Goal: Information Seeking & Learning: Learn about a topic

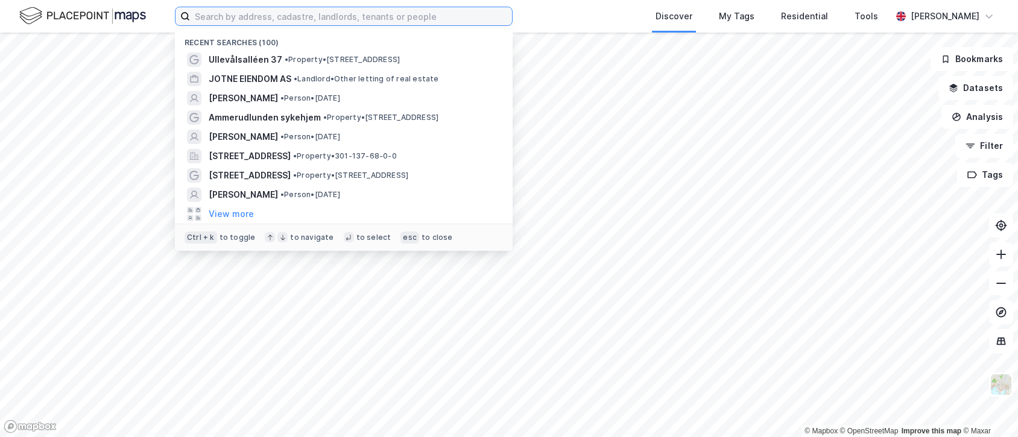
click at [279, 17] on input at bounding box center [351, 16] width 322 height 18
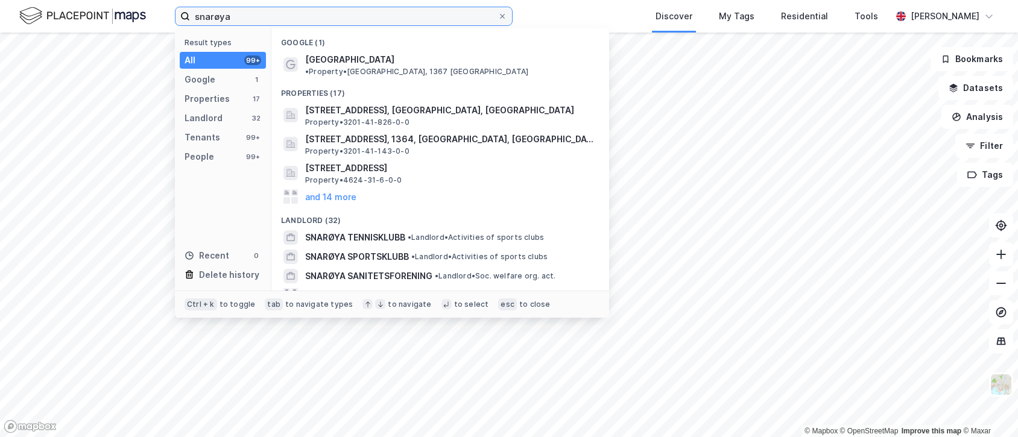
type input "snarøya"
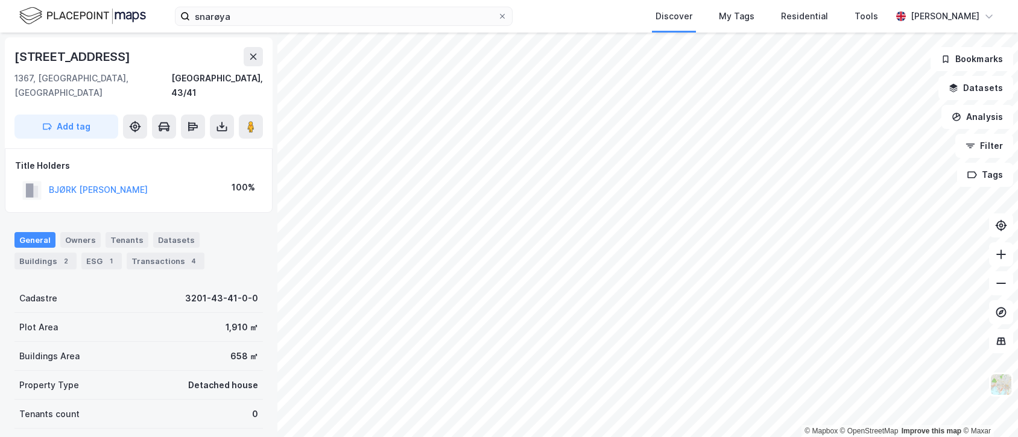
click at [168, 178] on div "BJØRK [PERSON_NAME] 100%" at bounding box center [138, 190] width 247 height 25
copy button "BJØRK [PERSON_NAME]"
click at [145, 253] on div "Transactions 4" at bounding box center [166, 261] width 78 height 17
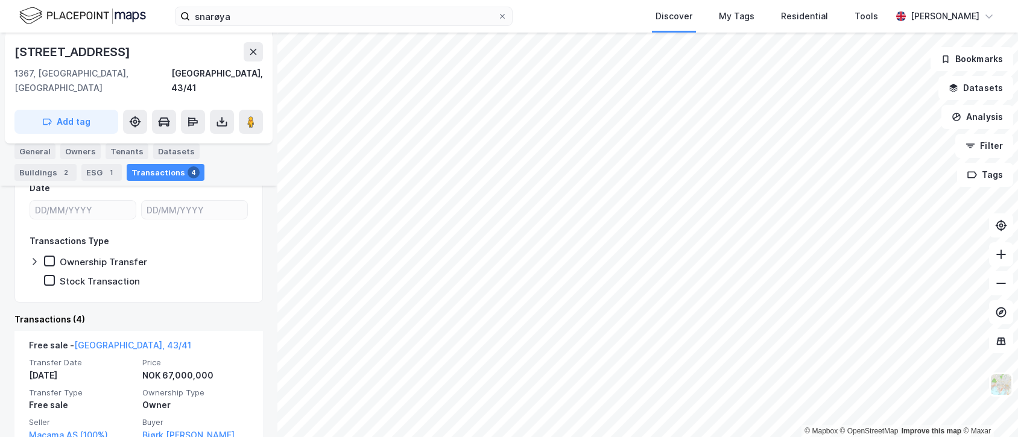
scroll to position [163, 0]
